Goal: Information Seeking & Learning: Learn about a topic

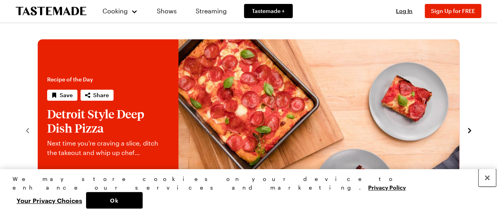
click at [491, 186] on button "Close" at bounding box center [487, 177] width 17 height 17
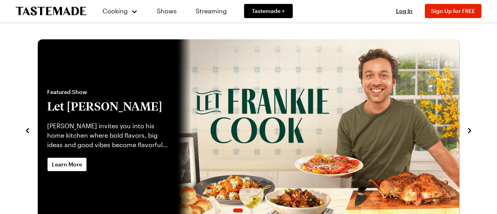
click at [469, 124] on div "Recipe of the Day Save Share Detroit Style Deep Dish Pizza Next time you're cra…" at bounding box center [249, 129] width 450 height 181
click at [468, 129] on icon "navigate to next item" at bounding box center [470, 131] width 8 height 8
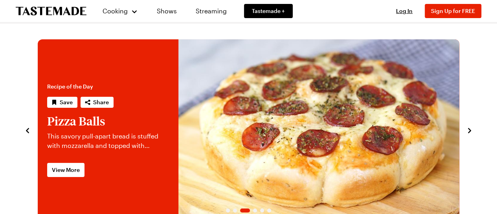
click at [468, 129] on icon "navigate to next item" at bounding box center [470, 131] width 8 height 8
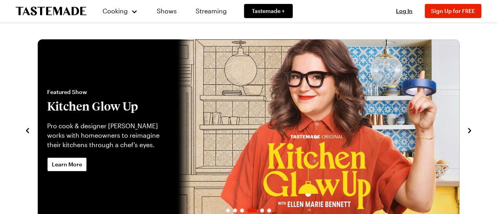
click at [468, 129] on icon "navigate to next item" at bounding box center [470, 131] width 8 height 8
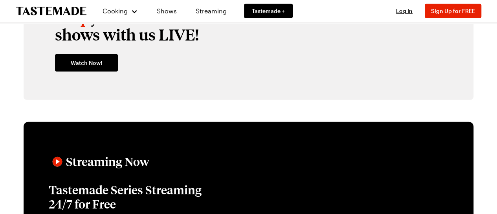
scroll to position [1062, 0]
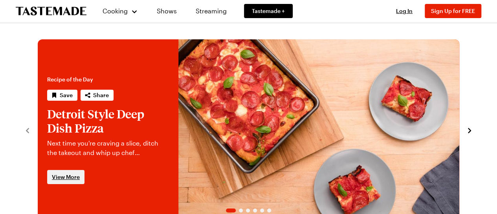
click at [78, 174] on span "View More" at bounding box center [66, 177] width 28 height 8
